Goal: Task Accomplishment & Management: Manage account settings

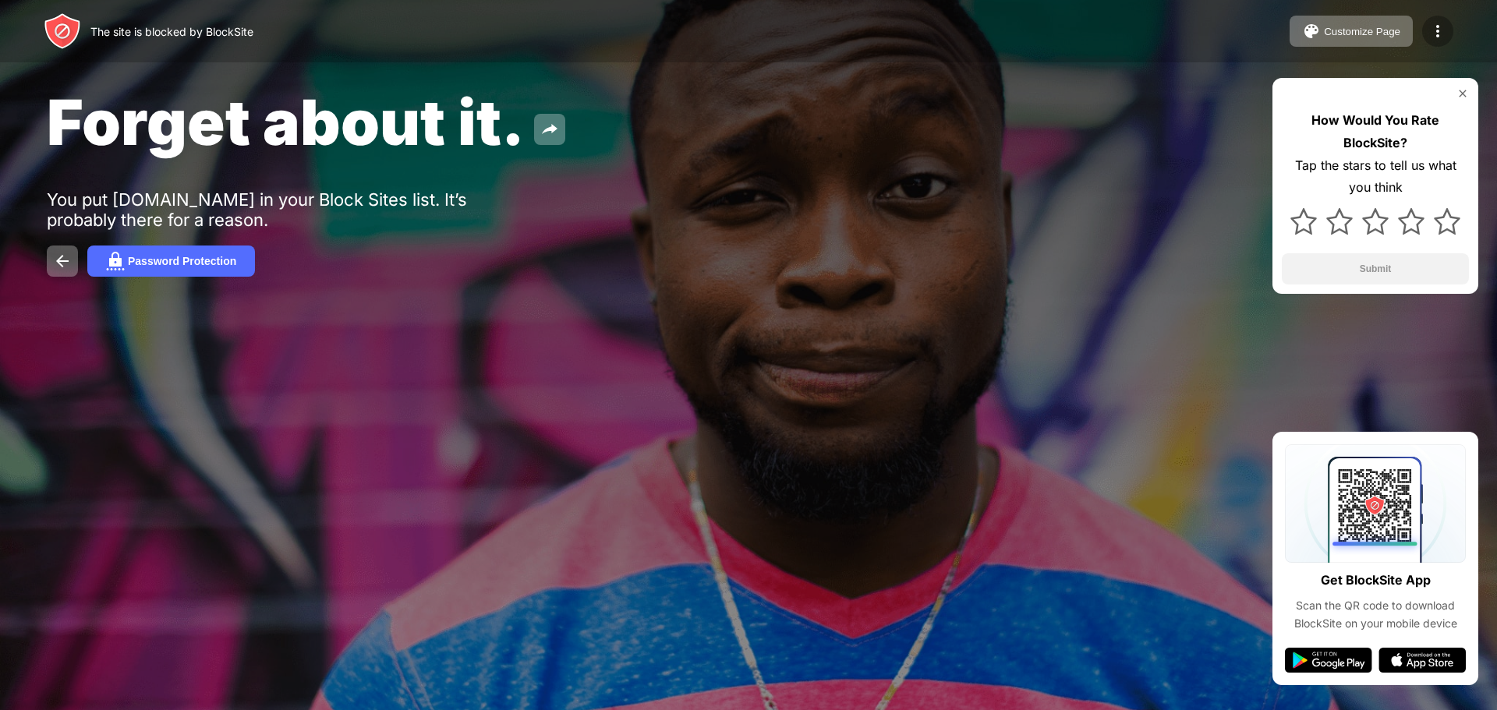
click at [1442, 19] on div at bounding box center [1437, 31] width 31 height 31
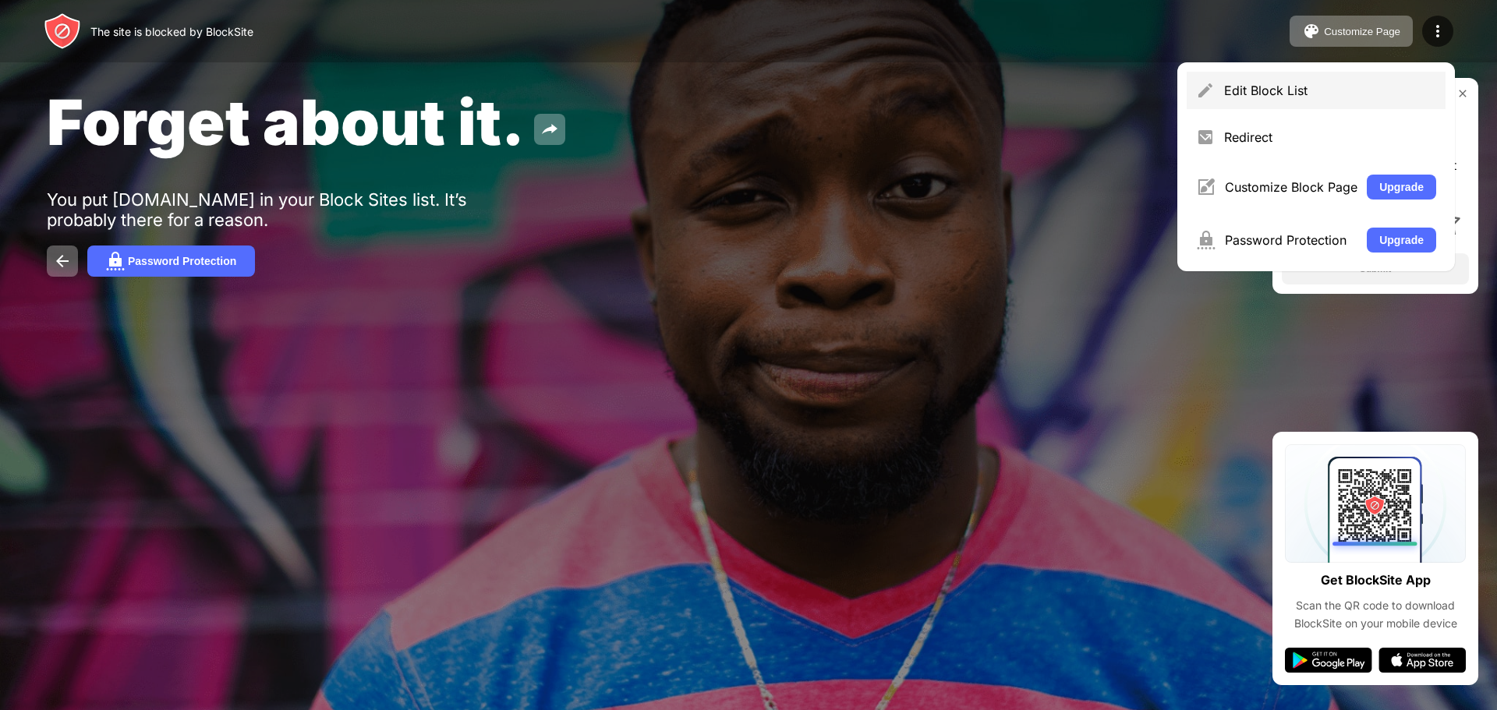
click at [1395, 80] on div "Edit Block List" at bounding box center [1316, 90] width 259 height 37
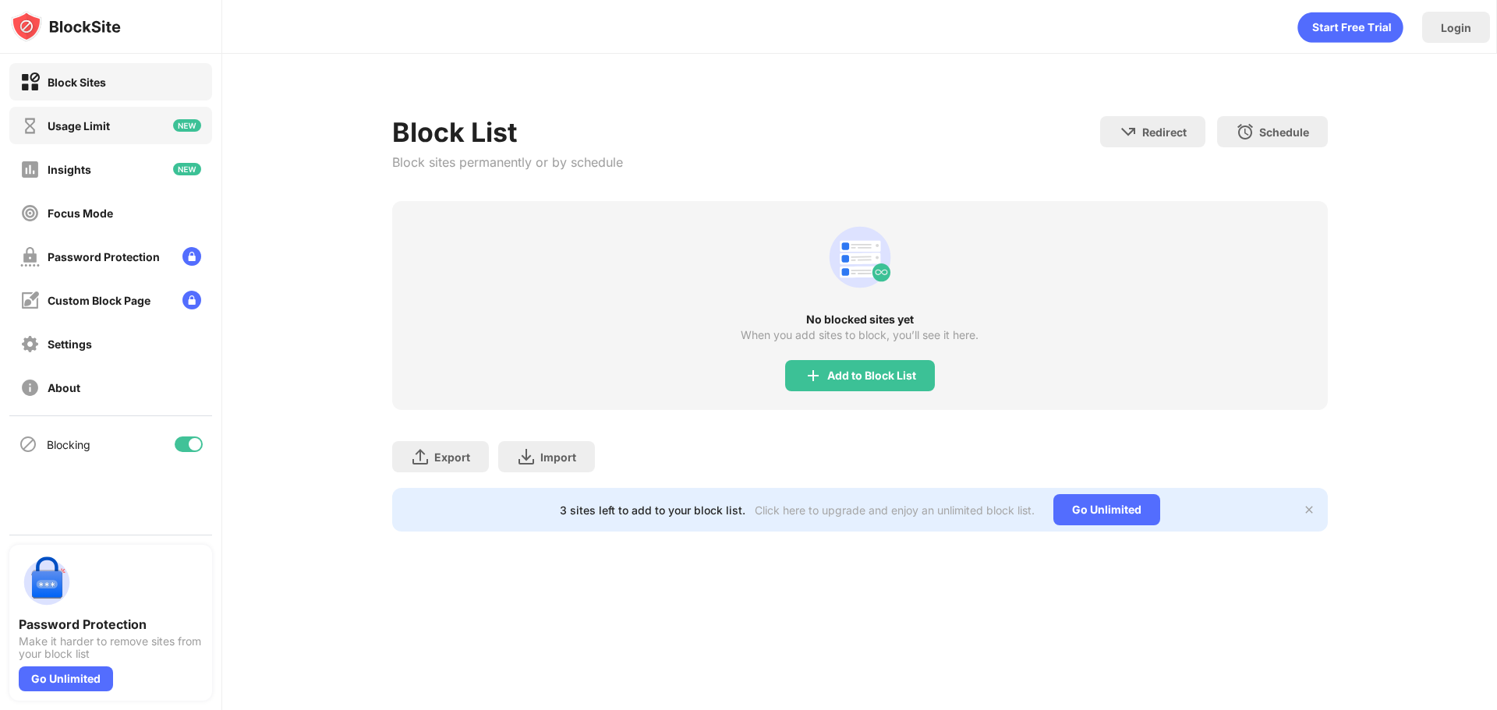
click at [20, 112] on div "Usage Limit" at bounding box center [110, 125] width 203 height 37
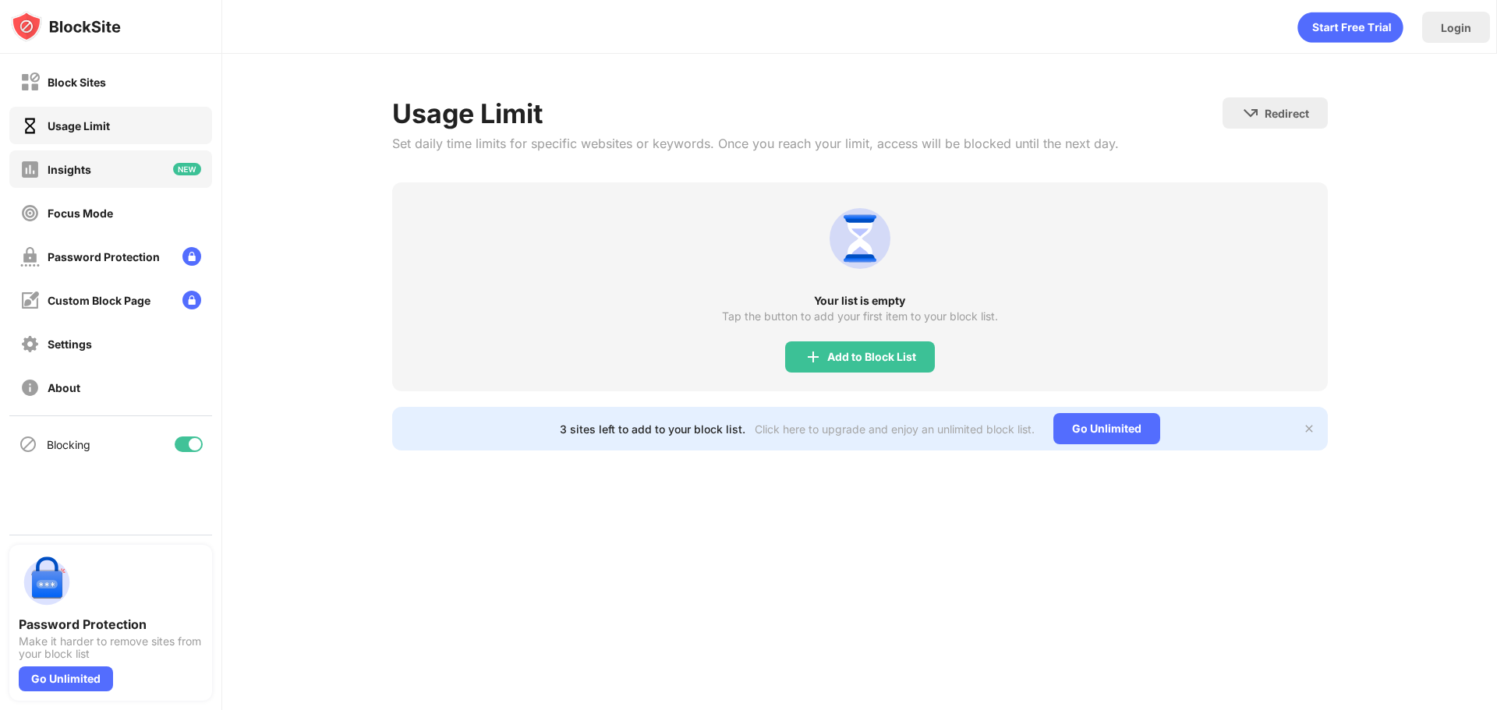
click at [55, 165] on div "Insights" at bounding box center [70, 169] width 44 height 13
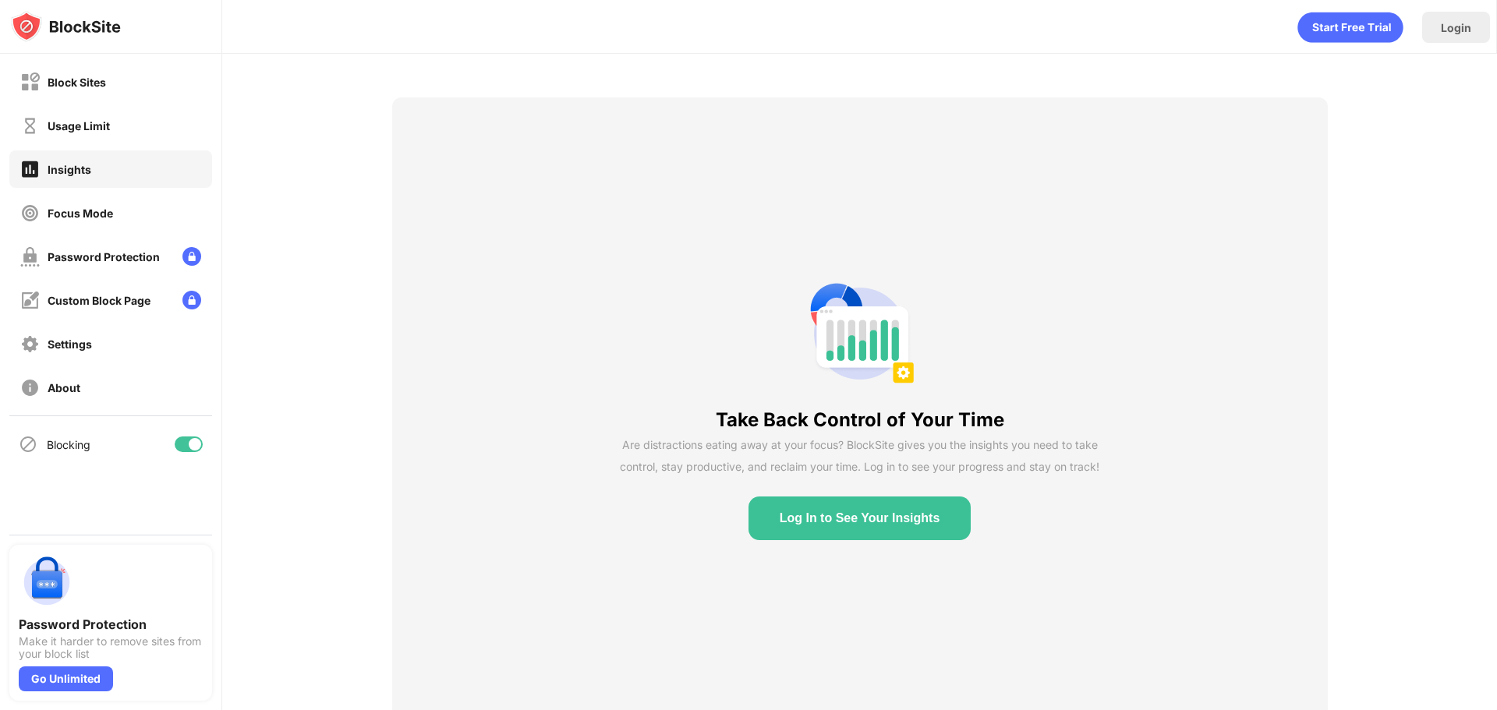
click at [44, 235] on div "Block Sites Usage Limit Insights Focus Mode Password Protection Custom Block Pa…" at bounding box center [110, 235] width 221 height 362
click at [43, 250] on div "Password Protection" at bounding box center [90, 256] width 140 height 19
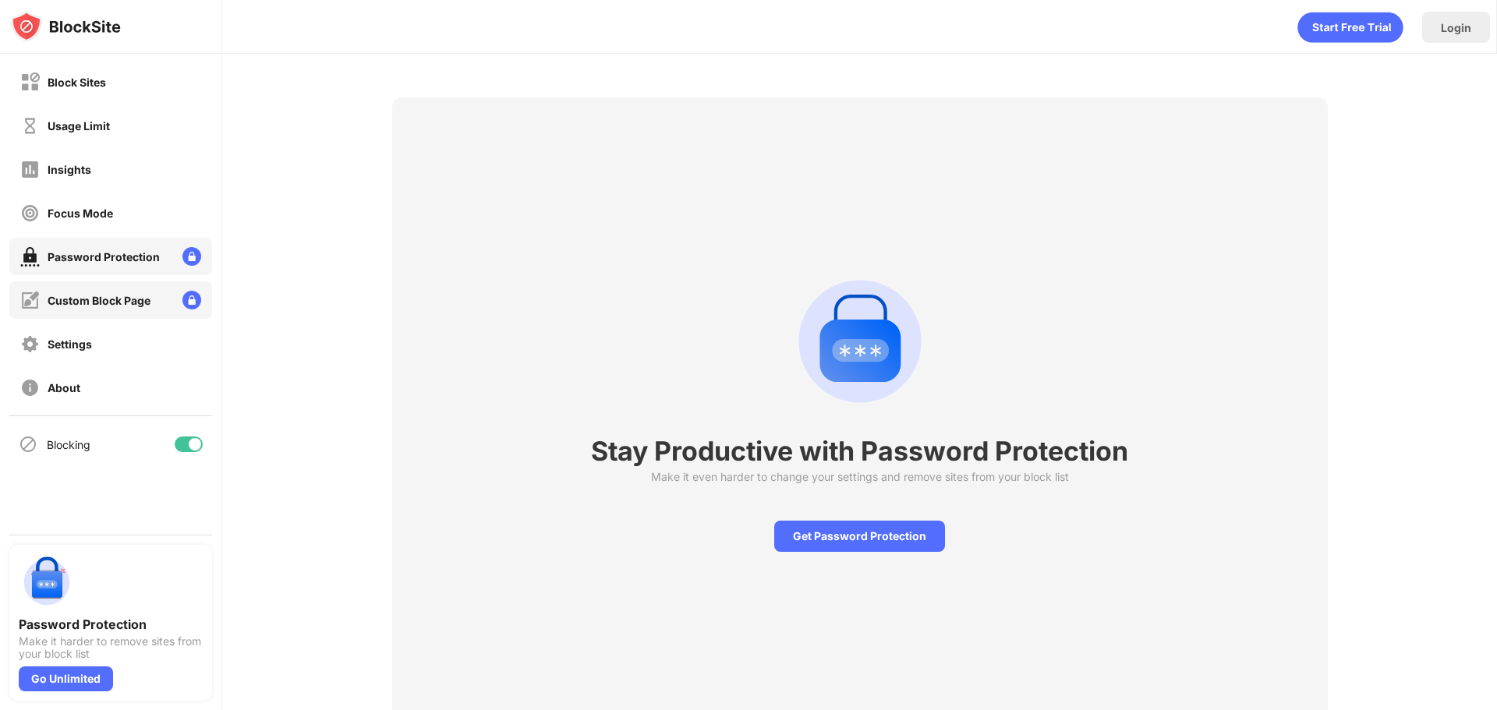
click at [44, 284] on div "Custom Block Page" at bounding box center [110, 299] width 203 height 37
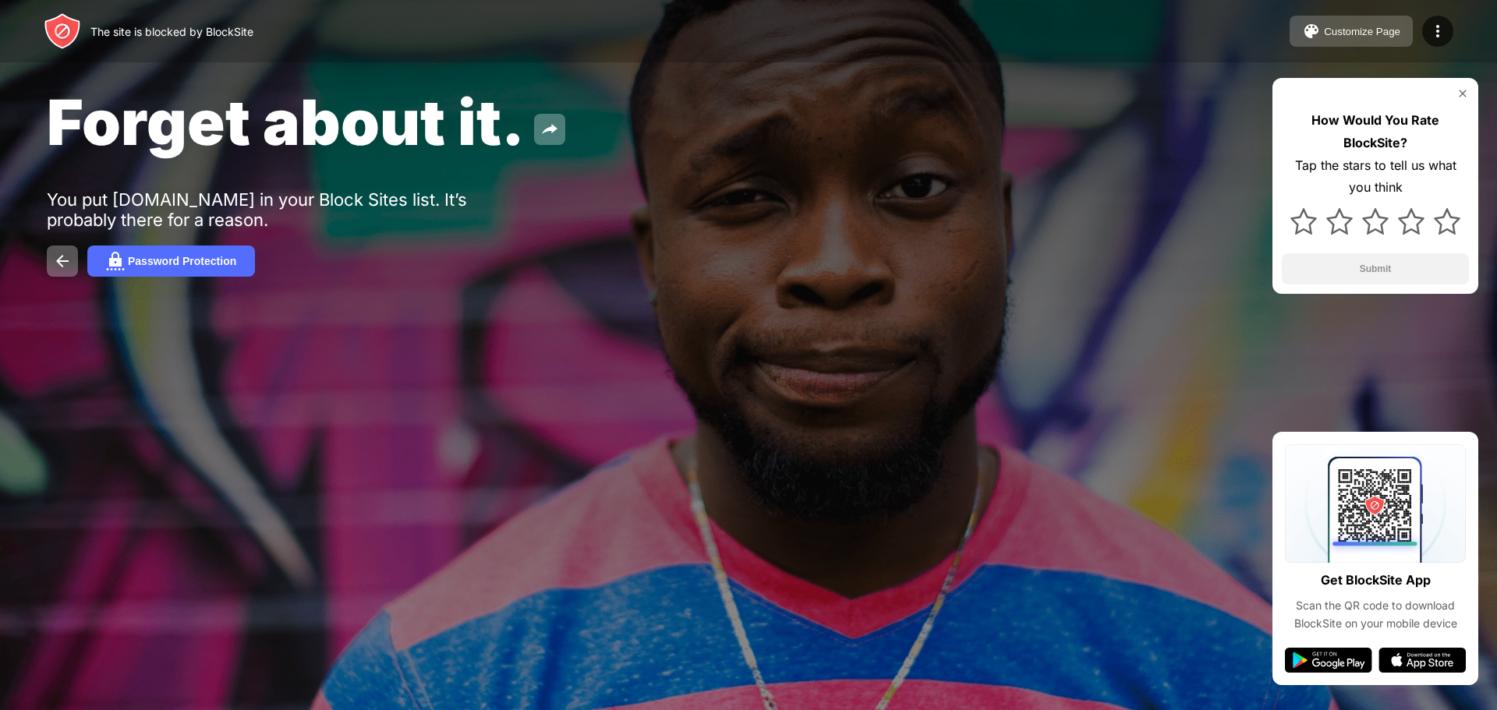
click at [1375, 24] on button "Customize Page" at bounding box center [1351, 31] width 123 height 31
